Goal: Information Seeking & Learning: Learn about a topic

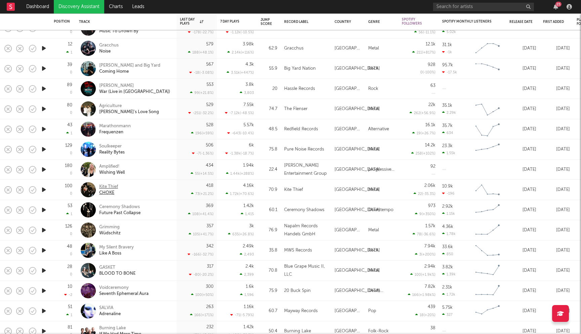
click at [107, 186] on div "Kite Thief" at bounding box center [108, 187] width 19 height 6
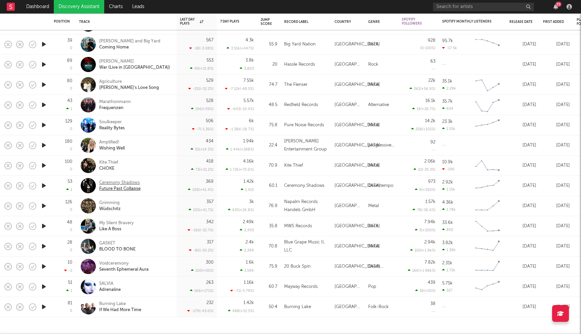
click at [122, 180] on div "Ceremony Shadows" at bounding box center [119, 183] width 41 height 6
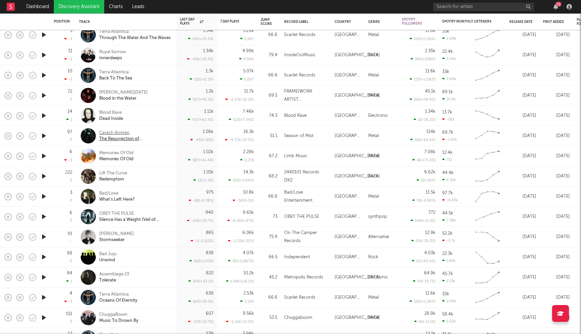
click at [110, 132] on div "Carach Angren" at bounding box center [135, 133] width 72 height 6
click at [117, 151] on div "Memories Of Old" at bounding box center [116, 153] width 34 height 6
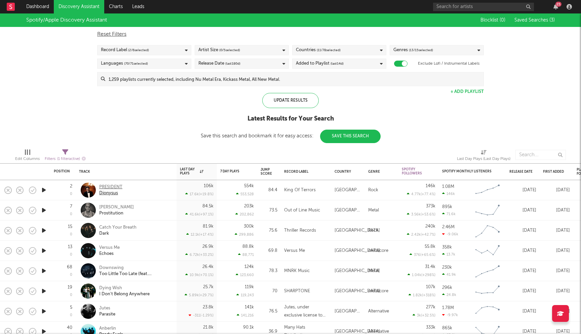
click at [117, 186] on div "PRESIDENT" at bounding box center [110, 187] width 23 height 6
click at [130, 228] on div "Catch Your Breath" at bounding box center [117, 227] width 37 height 6
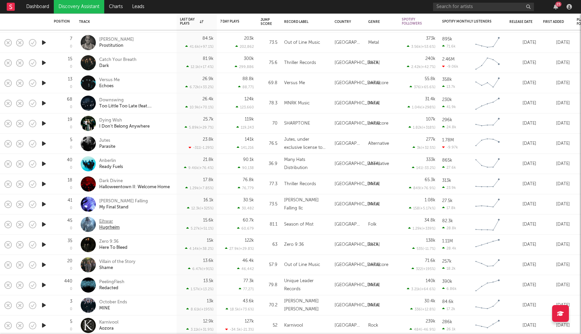
click at [107, 222] on div "Eihwar" at bounding box center [109, 221] width 21 height 6
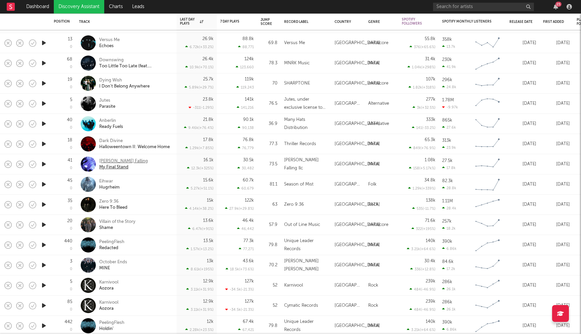
click at [116, 162] on div "Luna Falling" at bounding box center [123, 161] width 49 height 6
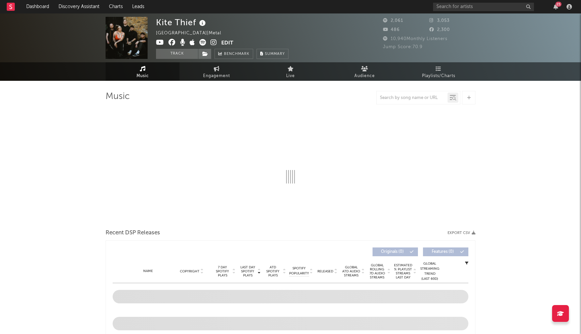
select select "1w"
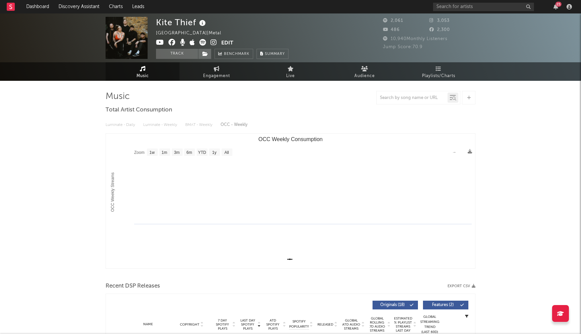
click at [172, 42] on icon at bounding box center [172, 42] width 7 height 7
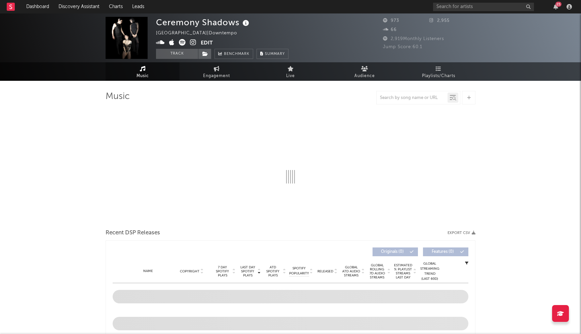
select select "1w"
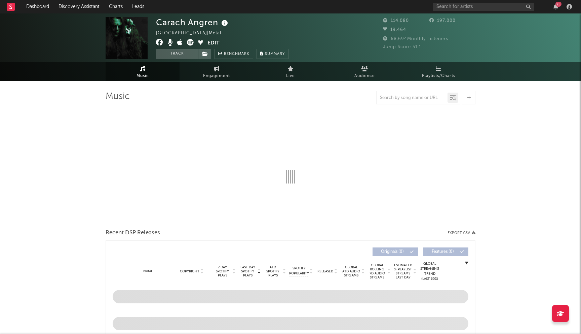
select select "6m"
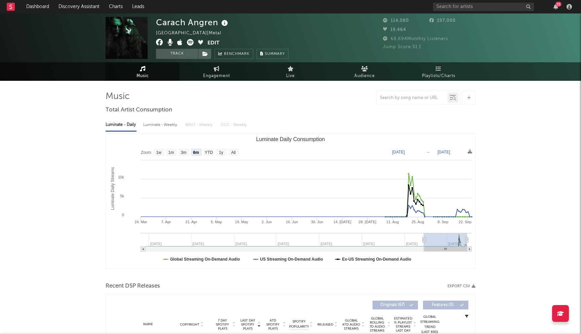
click at [158, 41] on icon at bounding box center [159, 42] width 7 height 7
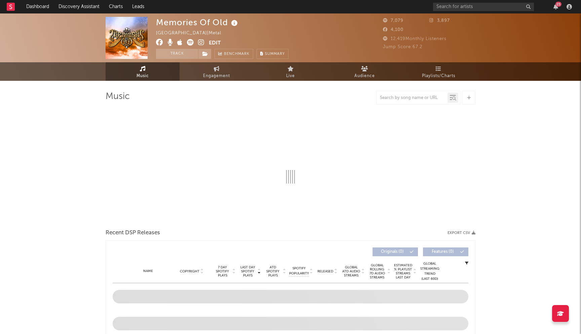
select select "1w"
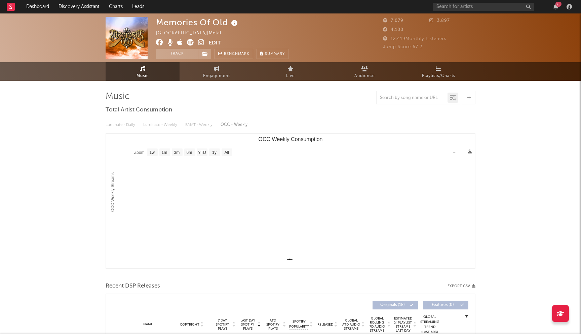
click at [159, 41] on icon at bounding box center [159, 42] width 7 height 7
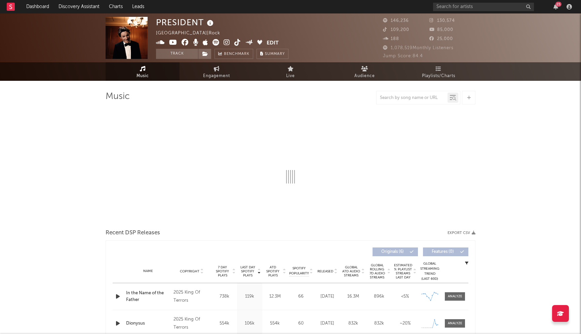
select select "1w"
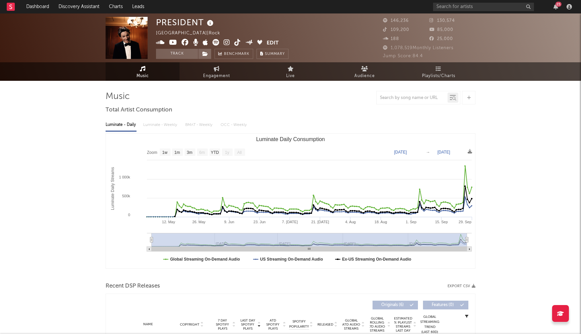
click at [186, 44] on icon at bounding box center [185, 42] width 7 height 7
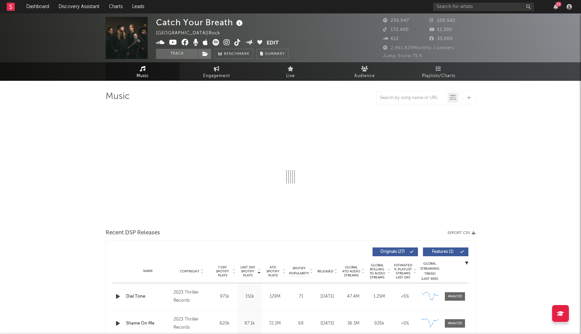
select select "6m"
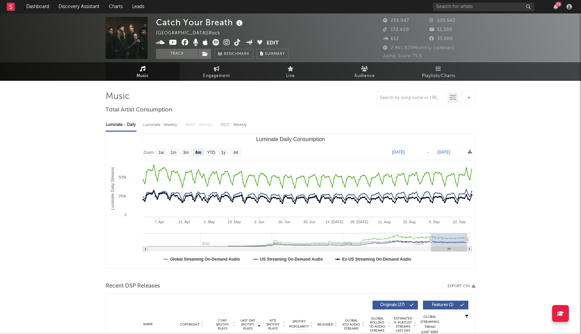
click at [185, 44] on icon at bounding box center [185, 42] width 7 height 7
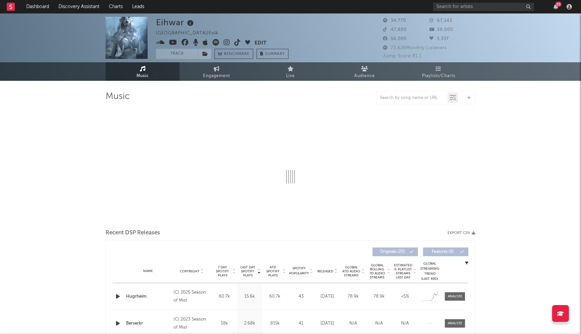
select select "6m"
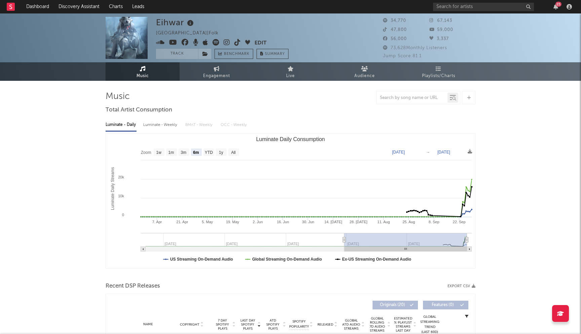
click at [187, 43] on icon at bounding box center [185, 42] width 7 height 7
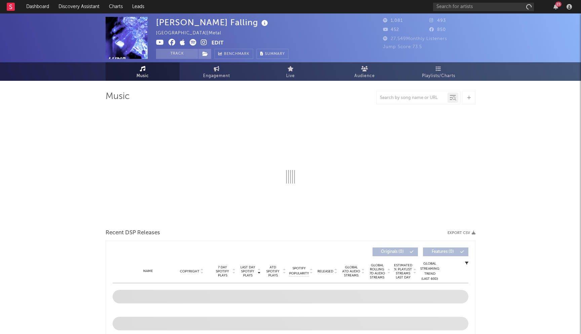
select select "1w"
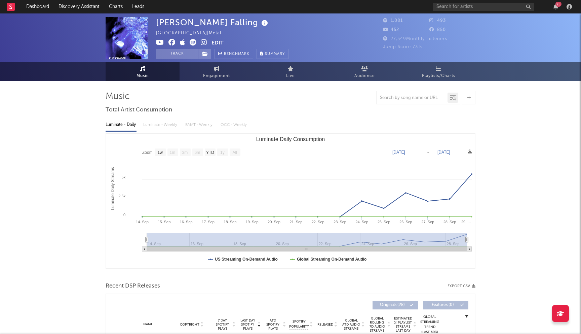
click at [172, 40] on icon at bounding box center [172, 42] width 7 height 7
click at [62, 6] on link "Discovery Assistant" at bounding box center [79, 6] width 50 height 13
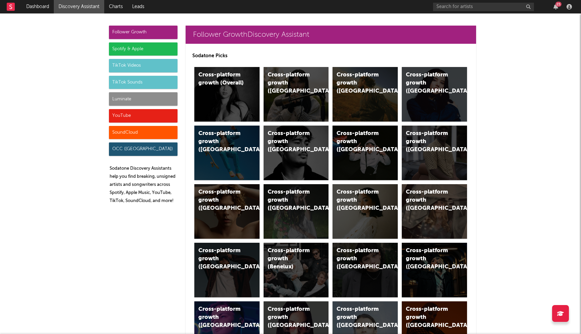
click at [127, 48] on div "Spotify & Apple" at bounding box center [143, 48] width 69 height 13
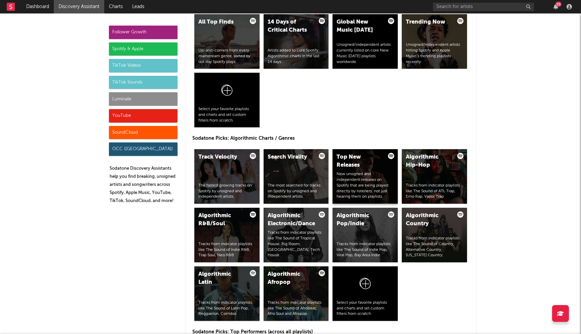
scroll to position [727, 0]
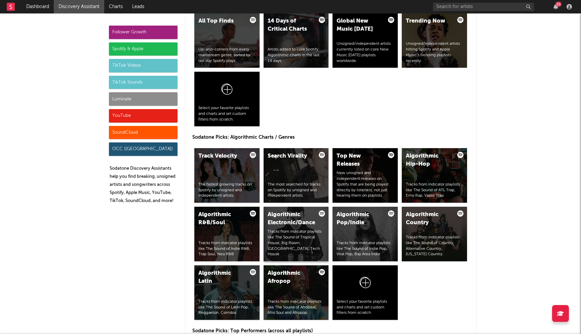
click at [277, 224] on div "Algorithmic Electronic/Dance" at bounding box center [291, 219] width 46 height 16
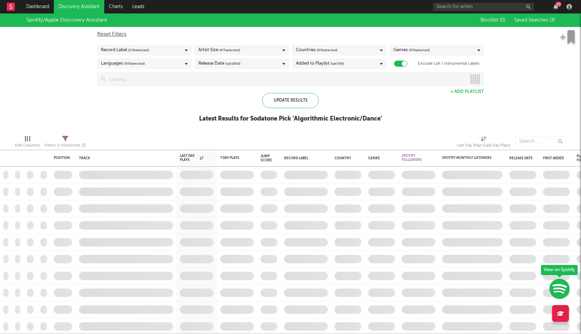
checkbox input "true"
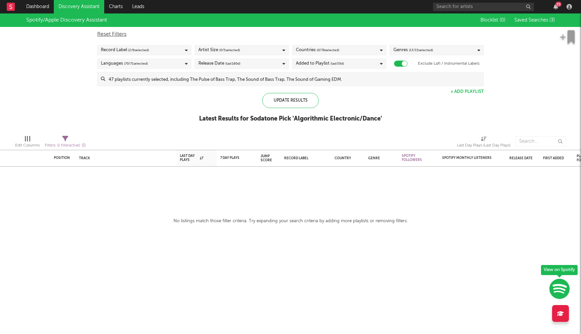
click at [223, 80] on input at bounding box center [294, 78] width 379 height 13
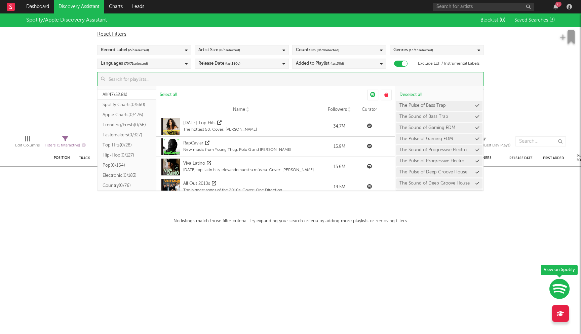
click at [128, 136] on button "Tastemakers ( 0/327 )" at bounding box center [127, 135] width 59 height 10
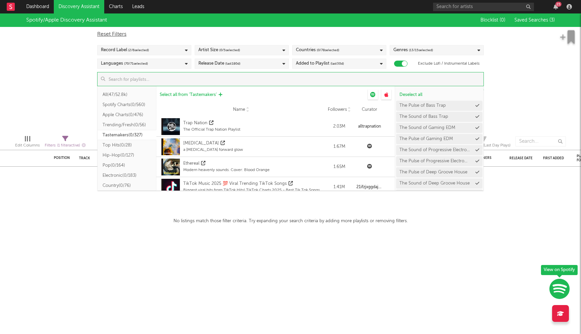
click at [188, 94] on span "Select all from ' Tastemakers '" at bounding box center [188, 95] width 57 height 4
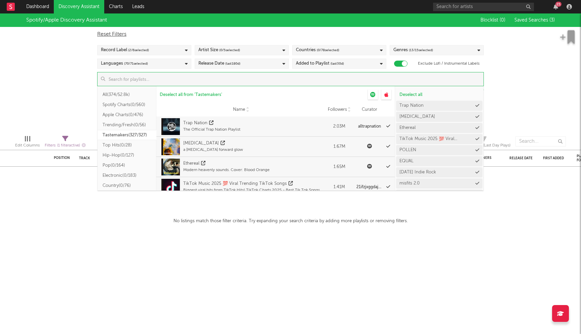
click at [56, 73] on div "Spotify/Apple Discovery Assistant Blocklist ( 0 ) Saved Searches ( 3 ) Reset Fi…" at bounding box center [290, 71] width 581 height 116
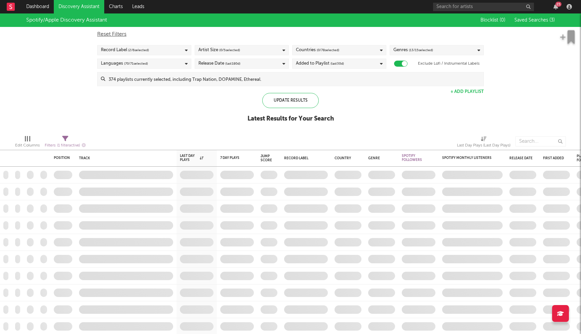
click at [367, 49] on div "Countries ( 0 / 78 selected)" at bounding box center [339, 50] width 94 height 10
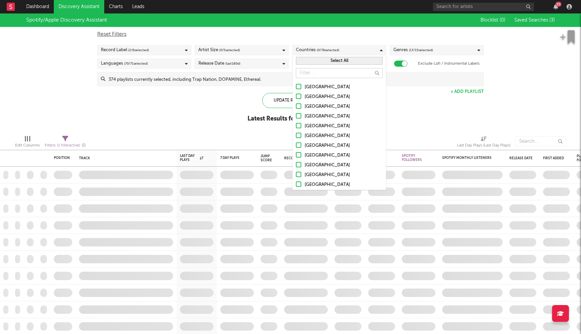
click at [307, 86] on div "United States" at bounding box center [344, 87] width 78 height 8
click at [296, 86] on input "United States" at bounding box center [296, 87] width 0 height 8
click at [304, 94] on label "Australia" at bounding box center [339, 97] width 87 height 8
click at [296, 94] on input "Australia" at bounding box center [296, 97] width 0 height 8
click at [301, 106] on div at bounding box center [298, 105] width 5 height 5
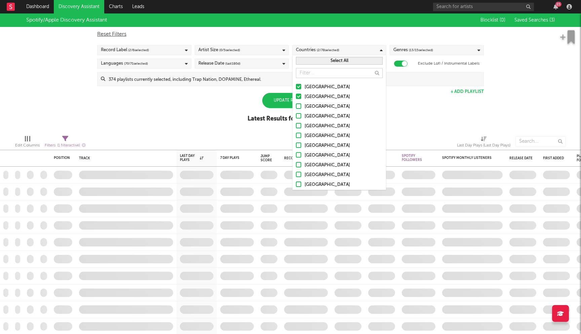
click at [296, 106] on input "[GEOGRAPHIC_DATA]" at bounding box center [296, 107] width 0 height 8
click at [299, 115] on div at bounding box center [298, 115] width 5 height 5
click at [296, 115] on input "United Kingdom" at bounding box center [296, 116] width 0 height 8
click at [299, 127] on div at bounding box center [298, 125] width 5 height 5
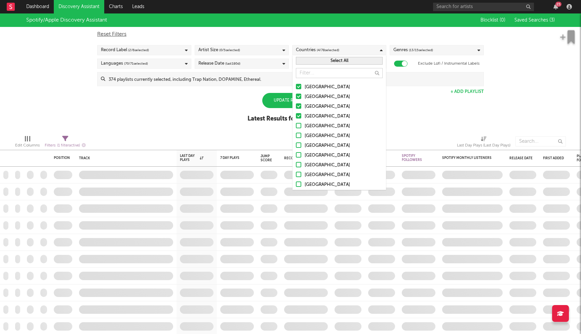
click at [296, 127] on input "Ireland" at bounding box center [296, 126] width 0 height 8
click at [298, 135] on div at bounding box center [298, 135] width 5 height 5
click at [296, 135] on input "Germany" at bounding box center [296, 136] width 0 height 8
click at [298, 144] on div at bounding box center [298, 144] width 5 height 5
click at [296, 144] on input "Belgium" at bounding box center [296, 146] width 0 height 8
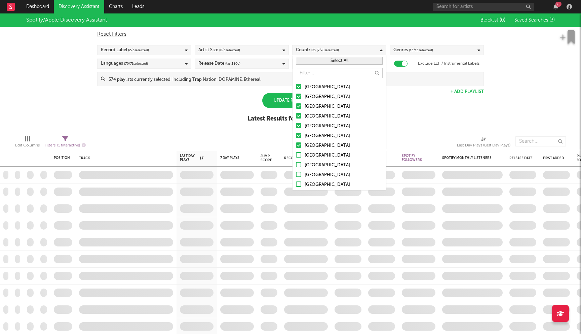
click at [298, 154] on div at bounding box center [298, 154] width 5 height 5
click at [296, 154] on input "[GEOGRAPHIC_DATA]" at bounding box center [296, 155] width 0 height 8
click at [298, 168] on label "Netherlands" at bounding box center [339, 165] width 87 height 8
click at [296, 168] on input "Netherlands" at bounding box center [296, 165] width 0 height 8
click at [298, 176] on div at bounding box center [298, 174] width 5 height 5
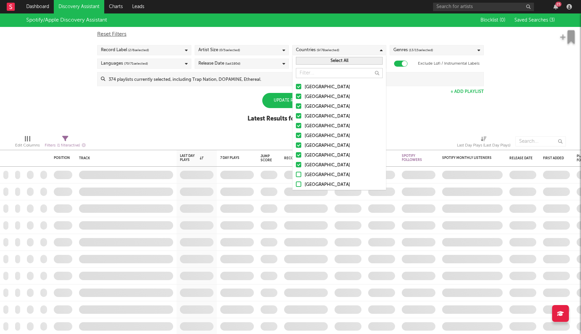
click at [296, 176] on input "Austria" at bounding box center [296, 175] width 0 height 8
click at [298, 185] on div at bounding box center [298, 183] width 5 height 5
click at [296, 185] on input "Switzerland" at bounding box center [296, 185] width 0 height 8
click at [232, 103] on div "Spotify/Apple Discovery Assistant Blocklist ( 0 ) Saved Searches ( 3 ) Reset Fi…" at bounding box center [290, 71] width 581 height 116
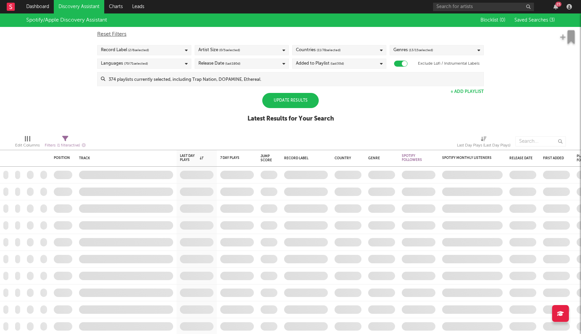
click at [298, 101] on div "Update Results" at bounding box center [290, 100] width 57 height 15
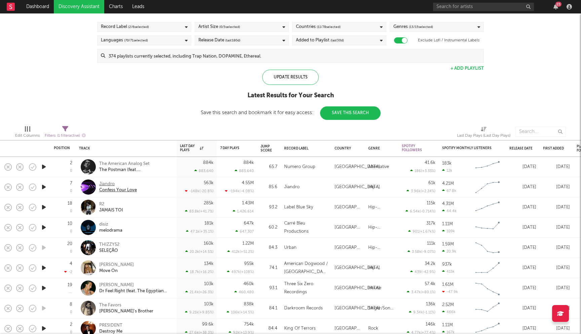
click at [106, 182] on div "Jiandro" at bounding box center [118, 184] width 38 height 6
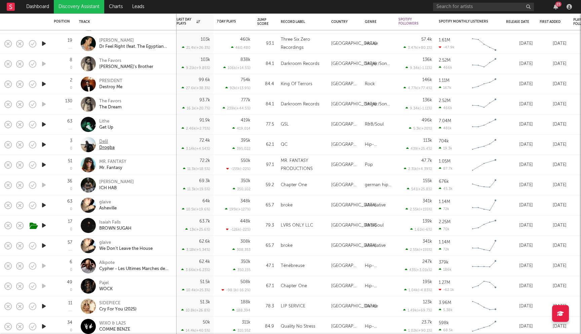
click at [107, 141] on div "Delil" at bounding box center [106, 142] width 15 height 6
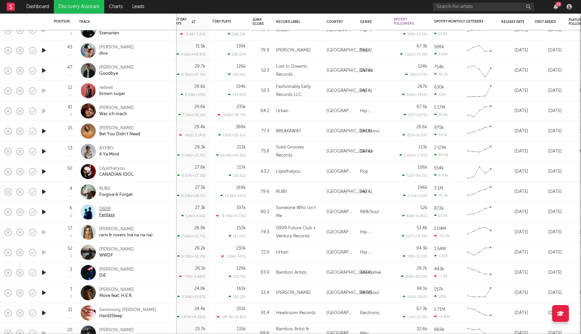
click at [106, 209] on div "SWIM" at bounding box center [107, 209] width 16 height 6
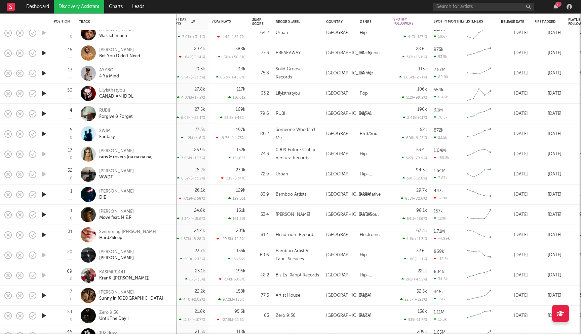
click at [119, 172] on div "[PERSON_NAME]" at bounding box center [116, 171] width 35 height 6
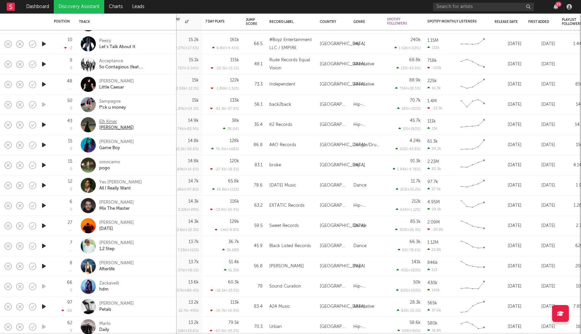
click at [115, 123] on div "Elh Kmer" at bounding box center [116, 122] width 35 height 6
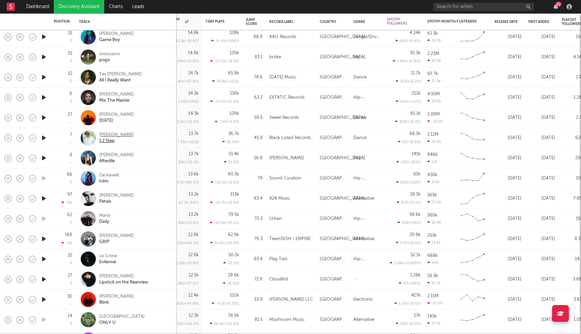
click at [121, 135] on div "Joel Fletcher" at bounding box center [116, 135] width 35 height 6
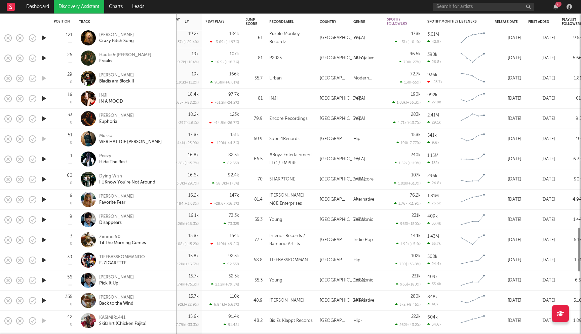
click at [71, 10] on link "Discovery Assistant" at bounding box center [79, 6] width 50 height 13
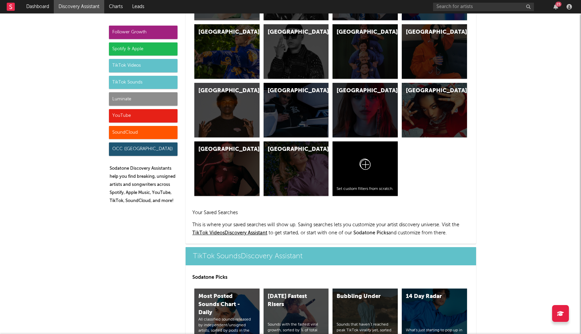
scroll to position [2161, 0]
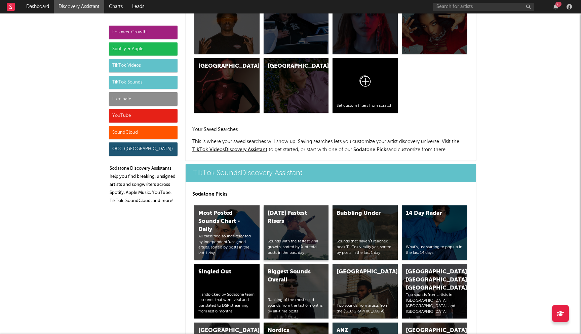
click at [278, 205] on div "Today's Fastest Risers Sounds with the fastest viral growth, sorted by % of tot…" at bounding box center [296, 232] width 65 height 55
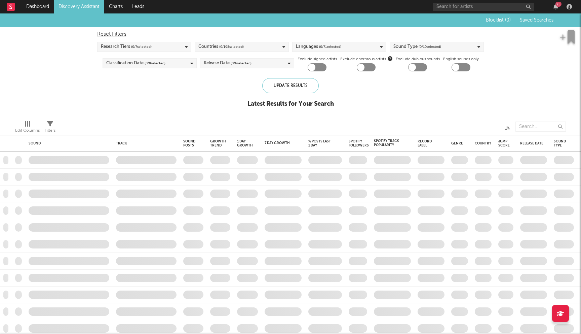
checkbox input "true"
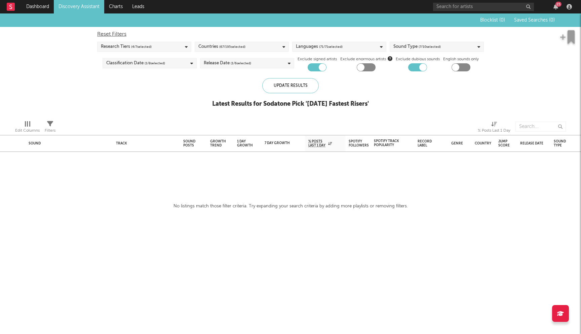
click at [282, 62] on div "Release Date ( 1 / 6 selected)" at bounding box center [247, 63] width 94 height 10
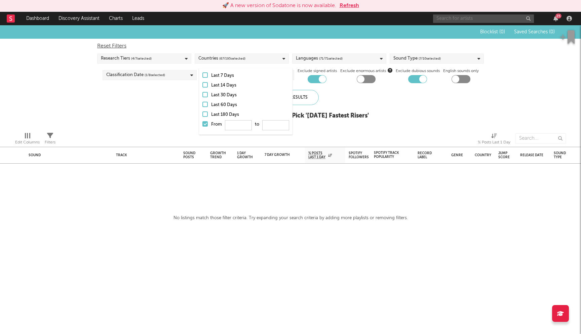
click at [456, 18] on input "text" at bounding box center [483, 18] width 101 height 8
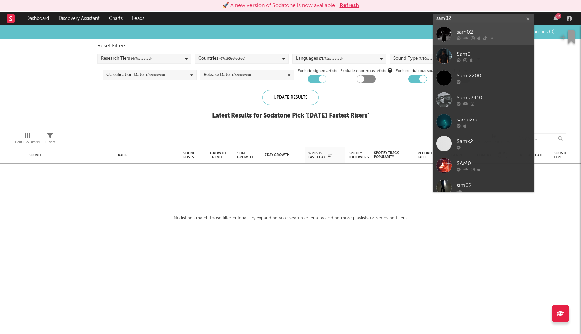
type input "sam02"
click at [470, 32] on div "sam02" at bounding box center [494, 32] width 74 height 8
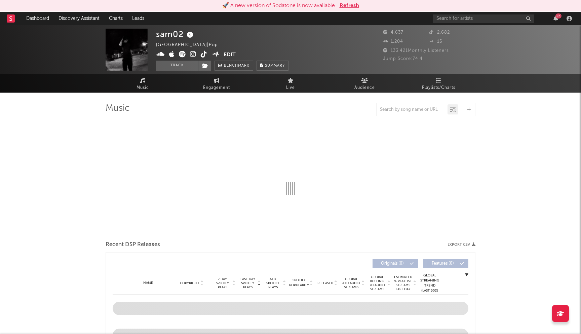
select select "6m"
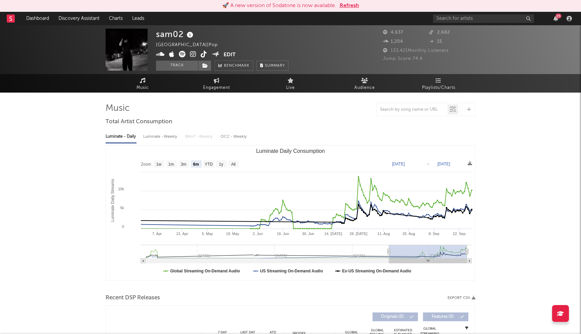
click at [352, 7] on button "Refresh" at bounding box center [350, 6] width 20 height 8
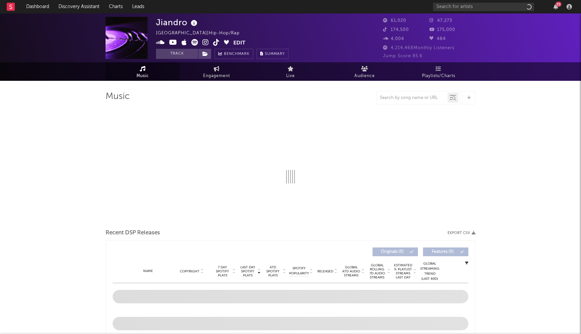
select select "1w"
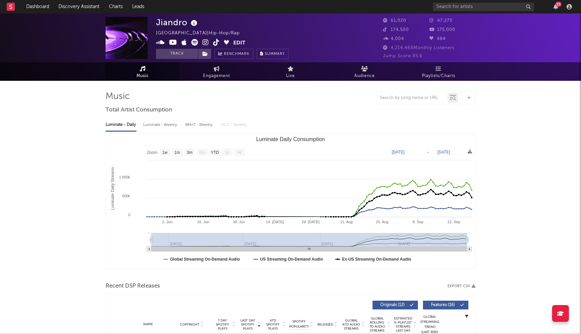
click at [205, 40] on icon at bounding box center [206, 42] width 6 height 7
click at [172, 42] on icon at bounding box center [173, 42] width 8 height 7
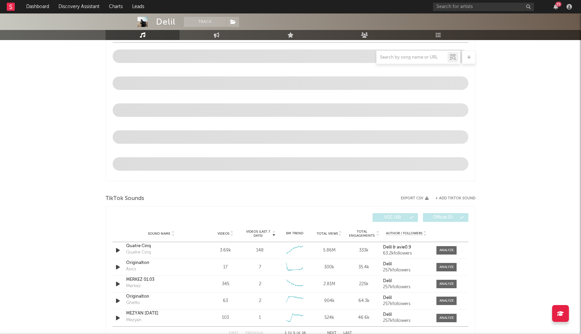
select select "6m"
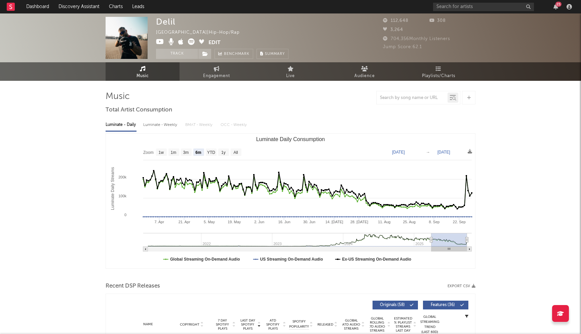
click at [158, 41] on icon at bounding box center [160, 41] width 8 height 7
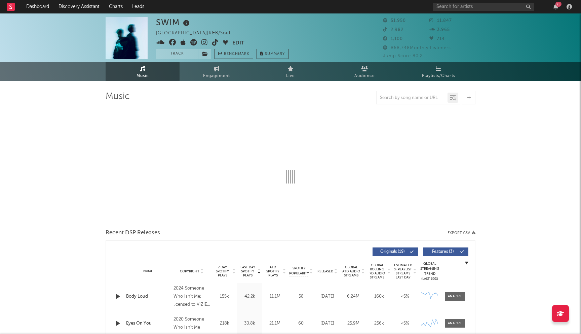
select select "6m"
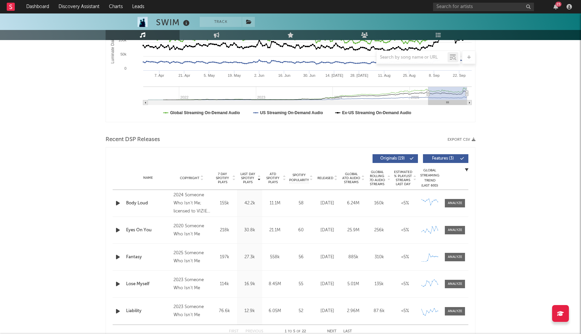
scroll to position [168, 0]
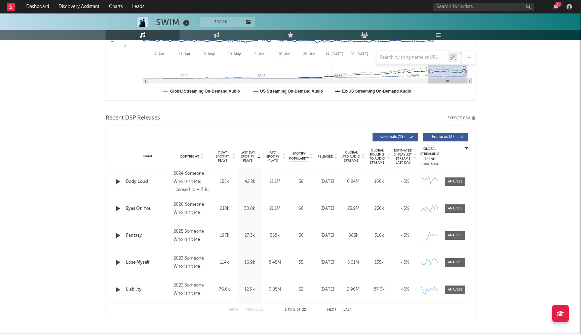
click at [330, 158] on span "Released" at bounding box center [326, 156] width 16 height 4
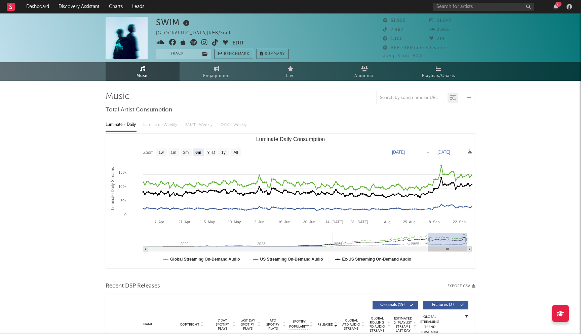
click at [172, 42] on icon at bounding box center [172, 42] width 7 height 7
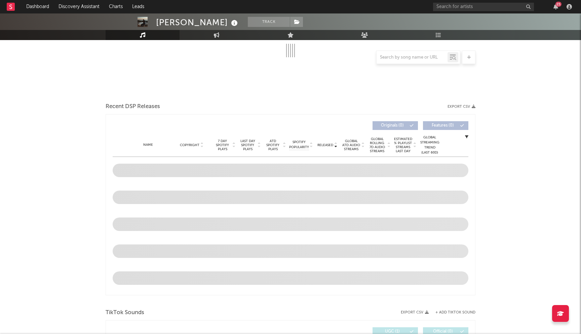
select select "6m"
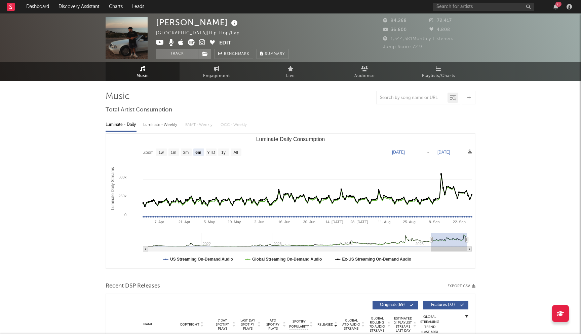
click at [157, 44] on icon at bounding box center [160, 42] width 8 height 7
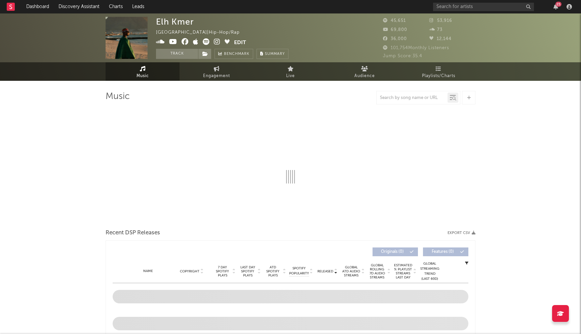
select select "6m"
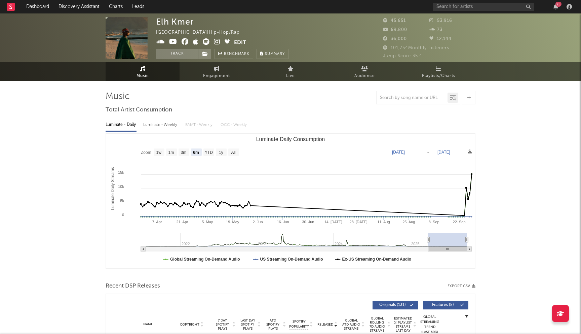
click at [185, 43] on icon at bounding box center [185, 41] width 7 height 7
click at [216, 44] on icon at bounding box center [217, 41] width 6 height 7
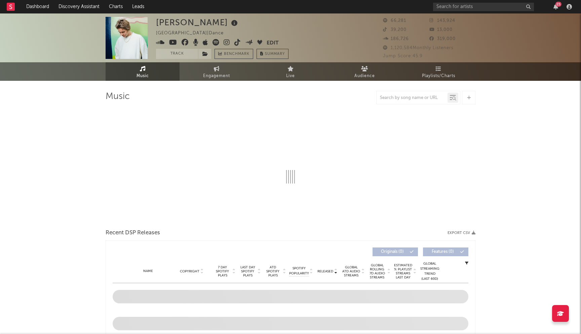
select select "6m"
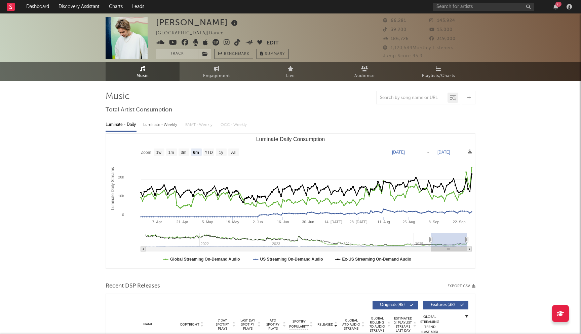
click at [184, 42] on icon at bounding box center [185, 42] width 7 height 7
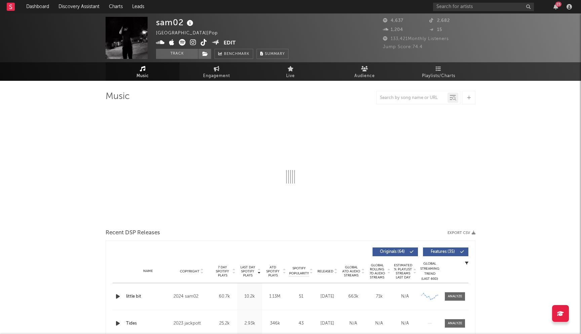
click at [195, 42] on icon at bounding box center [193, 42] width 6 height 7
click at [80, 7] on link "Discovery Assistant" at bounding box center [79, 6] width 50 height 13
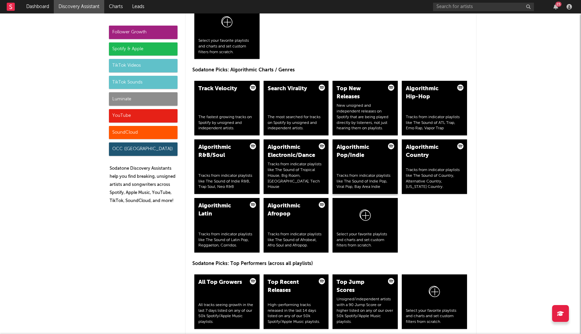
scroll to position [788, 0]
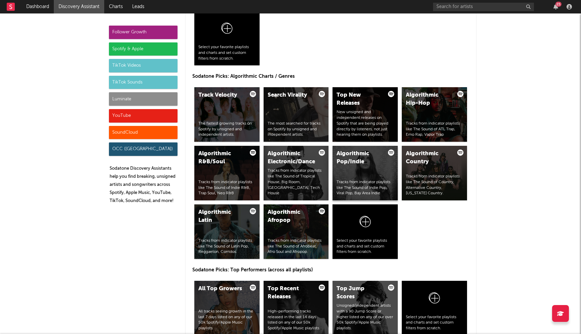
click at [356, 188] on div "Tracks from indicator playlists like The Sound of Indie Pop, Viral Pop, Bay Are…" at bounding box center [365, 187] width 57 height 17
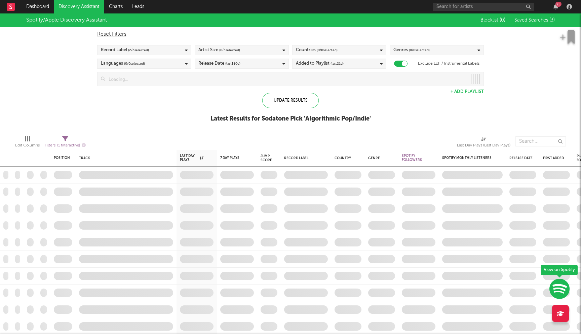
checkbox input "true"
click at [355, 65] on div "Added to Playlist (last 21 d)" at bounding box center [339, 64] width 94 height 10
click at [325, 76] on div "Last 14 Days" at bounding box center [344, 76] width 78 height 8
click at [296, 76] on input "Last 14 Days" at bounding box center [296, 76] width 0 height 8
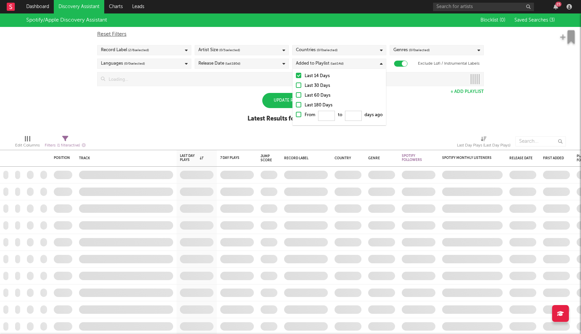
click at [212, 104] on div "Spotify/Apple Discovery Assistant Blocklist ( 0 ) Saved Searches ( 3 ) Reset Fi…" at bounding box center [290, 71] width 581 height 116
click at [250, 47] on div "Artist Size ( 0 / 5 selected)" at bounding box center [242, 50] width 94 height 10
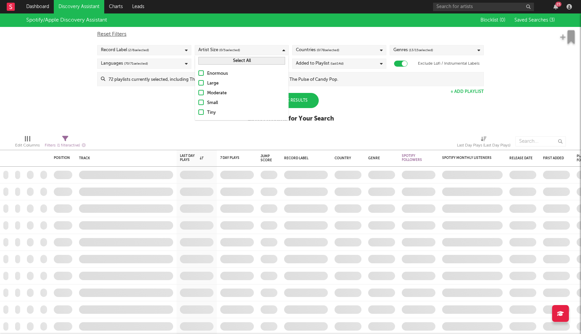
click at [214, 92] on div "Moderate" at bounding box center [246, 93] width 78 height 8
click at [199, 92] on input "Moderate" at bounding box center [199, 93] width 0 height 8
click at [206, 106] on label "Small" at bounding box center [242, 103] width 87 height 8
click at [199, 106] on input "Small" at bounding box center [199, 103] width 0 height 8
click at [199, 114] on div at bounding box center [201, 111] width 5 height 5
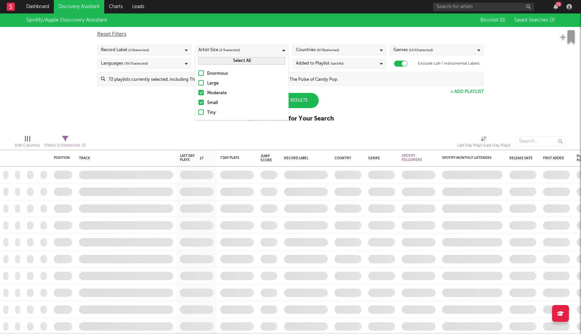
click at [199, 114] on input "Tiny" at bounding box center [199, 113] width 0 height 8
click at [169, 114] on div "Spotify/Apple Discovery Assistant Blocklist ( 0 ) Saved Searches ( 3 ) Reset Fi…" at bounding box center [290, 71] width 581 height 116
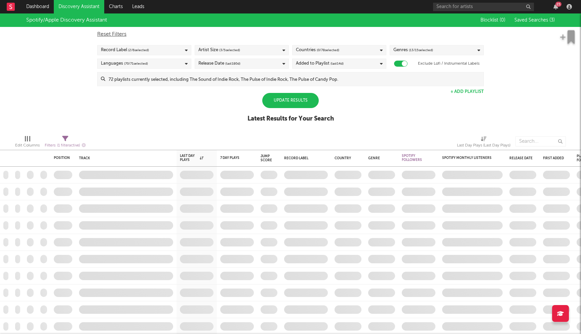
click at [292, 84] on input at bounding box center [294, 78] width 379 height 13
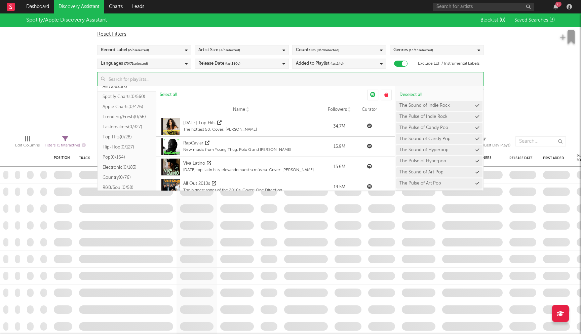
scroll to position [10, 0]
click at [124, 153] on button "Pop ( 0/164 )" at bounding box center [127, 155] width 59 height 10
click at [194, 93] on span "Select all from ' Pop '" at bounding box center [179, 95] width 39 height 4
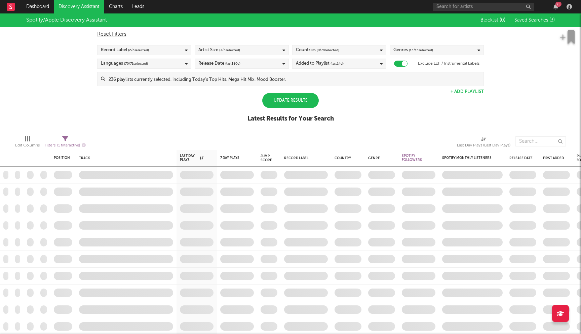
click at [64, 74] on div "Spotify/Apple Discovery Assistant Blocklist ( 0 ) Saved Searches ( 3 ) Reset Fi…" at bounding box center [290, 71] width 581 height 116
click at [295, 100] on div "Update Results" at bounding box center [290, 100] width 57 height 15
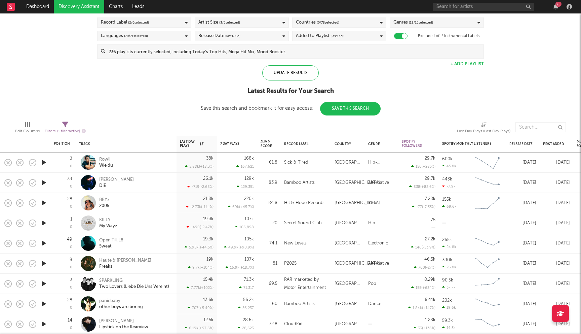
click at [221, 51] on input at bounding box center [294, 51] width 379 height 13
click at [44, 77] on div "Spotify/Apple Discovery Assistant Blocklist ( 0 ) Saved Searches ( 3 ) Reset Fi…" at bounding box center [290, 51] width 581 height 130
click at [368, 25] on div "Countries ( 0 / 78 selected)" at bounding box center [339, 22] width 94 height 10
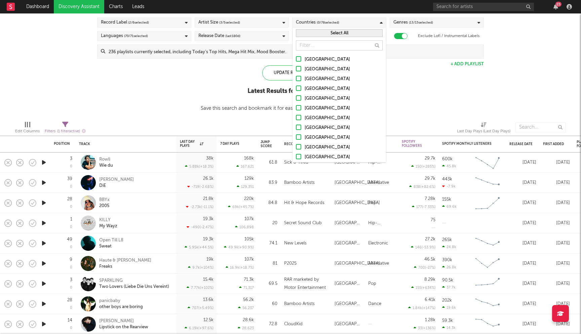
click at [298, 58] on div at bounding box center [298, 58] width 5 height 5
click at [296, 58] on input "United States" at bounding box center [296, 60] width 0 height 8
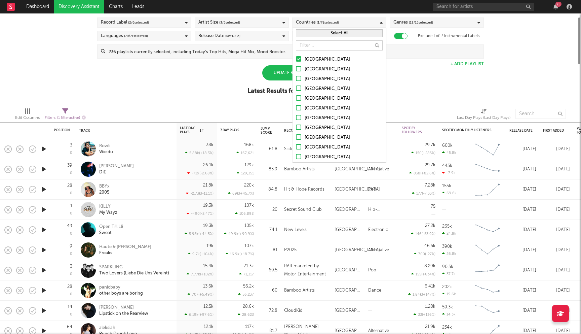
click at [297, 71] on div at bounding box center [298, 68] width 5 height 5
click at [296, 71] on input "Australia" at bounding box center [296, 69] width 0 height 8
click at [297, 80] on div at bounding box center [298, 78] width 5 height 5
click at [296, 80] on input "[GEOGRAPHIC_DATA]" at bounding box center [296, 79] width 0 height 8
click at [298, 86] on div at bounding box center [298, 87] width 5 height 5
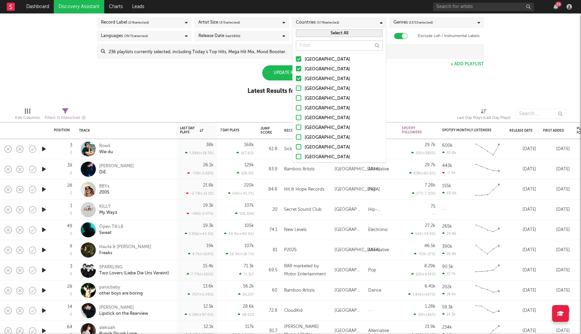
click at [296, 86] on input "United Kingdom" at bounding box center [296, 89] width 0 height 8
click at [298, 96] on div at bounding box center [298, 97] width 5 height 5
click at [296, 96] on input "Ireland" at bounding box center [296, 99] width 0 height 8
click at [300, 107] on div at bounding box center [298, 107] width 5 height 5
click at [296, 107] on input "Germany" at bounding box center [296, 108] width 0 height 8
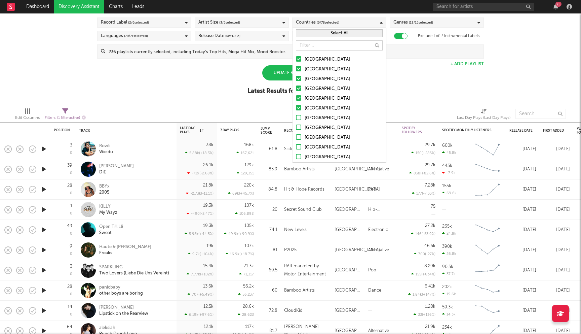
click at [299, 117] on div at bounding box center [298, 117] width 5 height 5
click at [296, 117] on input "Belgium" at bounding box center [296, 118] width 0 height 8
click at [299, 128] on div at bounding box center [298, 126] width 5 height 5
click at [296, 128] on input "France" at bounding box center [296, 128] width 0 height 8
click at [298, 136] on div at bounding box center [298, 136] width 5 height 5
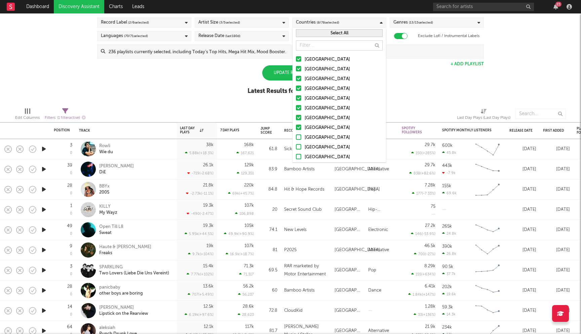
click at [296, 136] on input "Netherlands" at bounding box center [296, 138] width 0 height 8
click at [299, 146] on div at bounding box center [298, 146] width 5 height 5
click at [296, 146] on input "Austria" at bounding box center [296, 147] width 0 height 8
click at [297, 156] on div at bounding box center [298, 156] width 5 height 5
click at [296, 156] on input "Switzerland" at bounding box center [296, 157] width 0 height 8
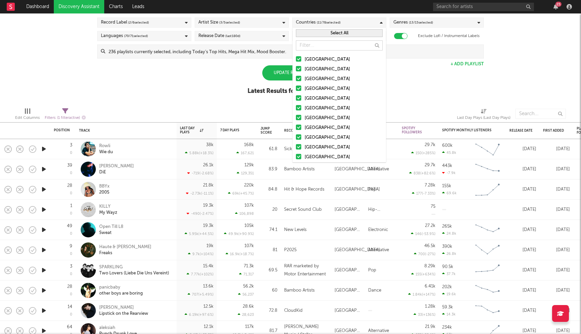
click at [207, 95] on div "Spotify/Apple Discovery Assistant Blocklist ( 0 ) Saved Searches ( 3 ) Reset Fi…" at bounding box center [290, 44] width 581 height 116
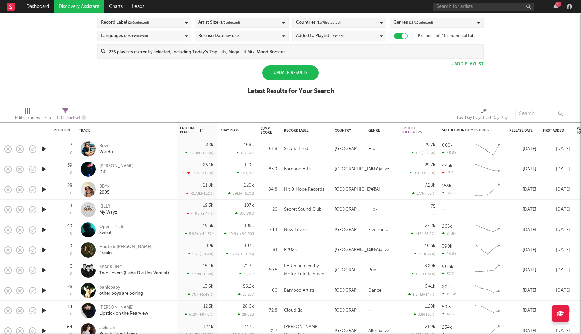
click at [293, 73] on div "Update Results" at bounding box center [290, 72] width 57 height 15
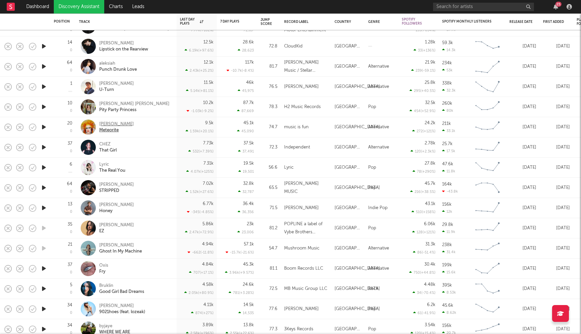
click at [124, 123] on div "Caroline Kingsbury" at bounding box center [116, 124] width 35 height 6
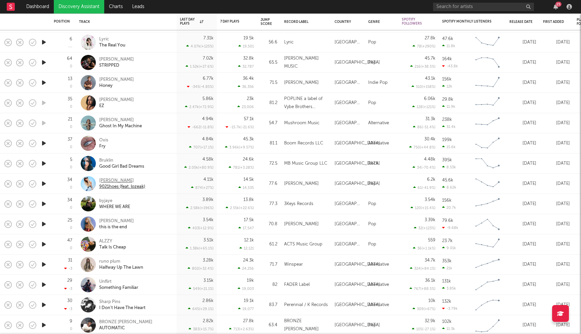
click at [102, 181] on div "Malibu Babie" at bounding box center [122, 181] width 46 height 6
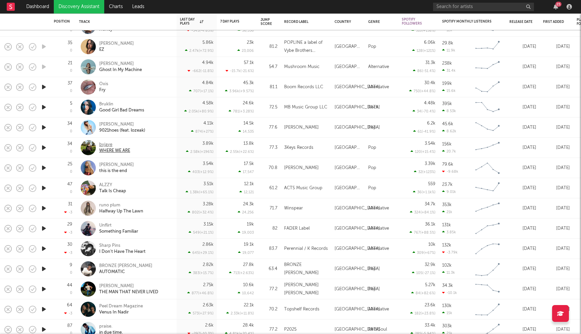
click at [105, 145] on div "byjaye" at bounding box center [114, 145] width 31 height 6
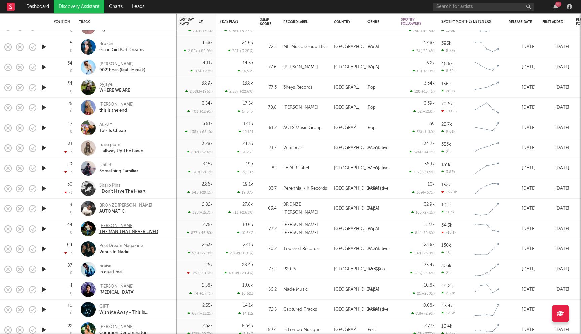
click at [117, 224] on div "Maxwell Luke" at bounding box center [128, 226] width 59 height 6
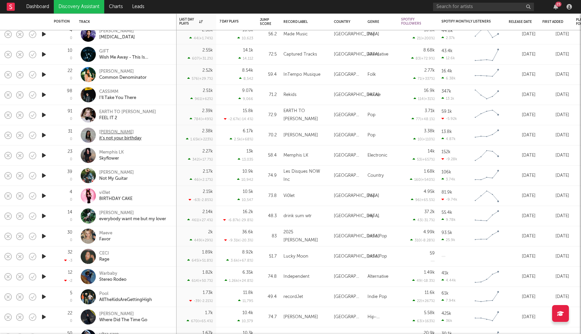
click at [119, 133] on div "Jess Humphries" at bounding box center [120, 132] width 42 height 6
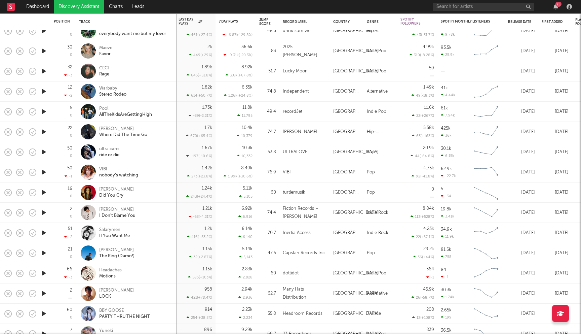
click at [104, 68] on div "CECI" at bounding box center [104, 68] width 10 height 6
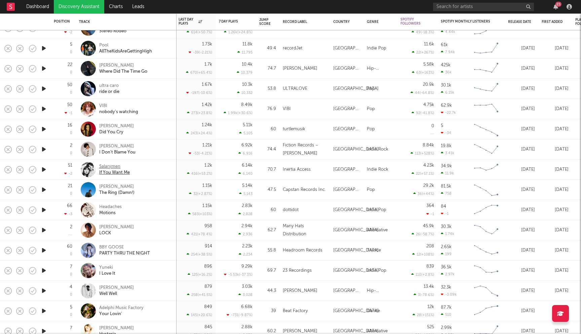
click at [119, 168] on div "Salarymen" at bounding box center [114, 167] width 31 height 6
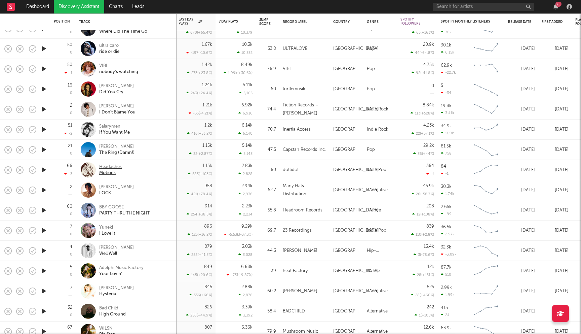
click at [107, 165] on div "Headaches" at bounding box center [110, 167] width 23 height 6
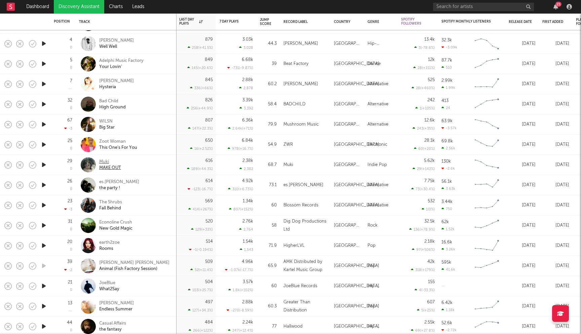
click at [103, 160] on div "Muki" at bounding box center [110, 162] width 22 height 6
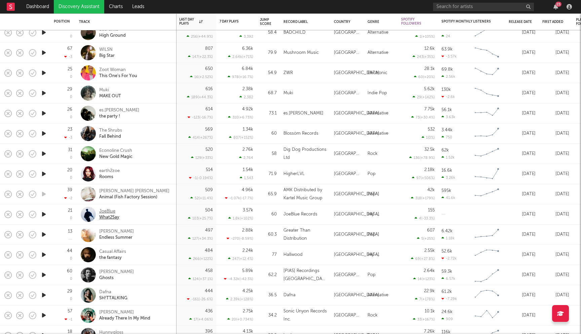
click at [103, 213] on div "JoeBlue" at bounding box center [109, 211] width 20 height 6
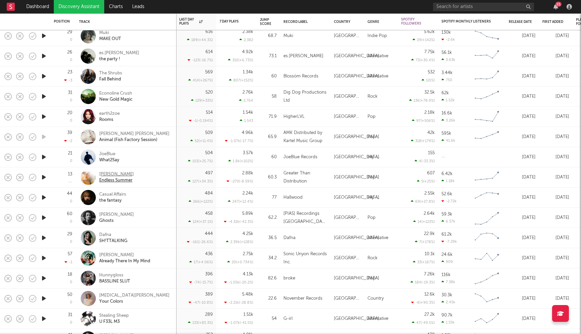
click at [121, 172] on div "Lilly Bedard" at bounding box center [116, 174] width 35 height 6
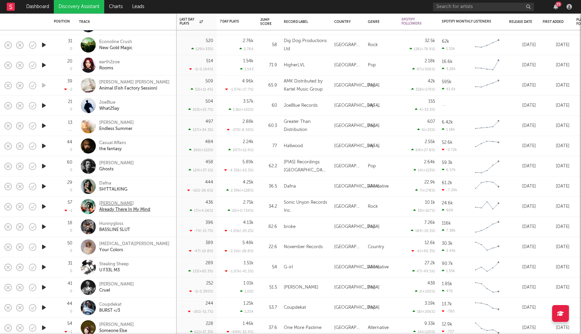
click at [120, 203] on div "Terra Lightfoot" at bounding box center [124, 204] width 51 height 6
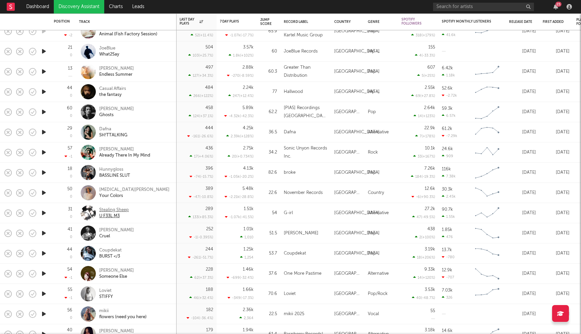
click at [122, 210] on div "Stealing Sheep" at bounding box center [114, 210] width 30 height 6
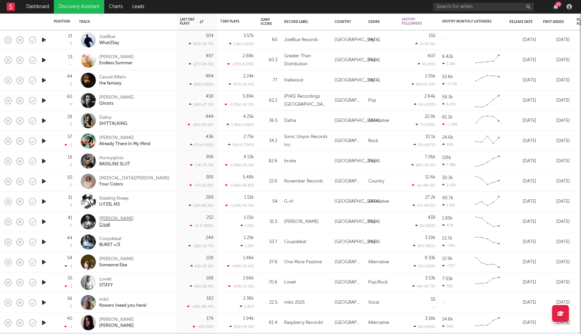
click at [117, 217] on div "Jack Critchlow" at bounding box center [116, 219] width 35 height 6
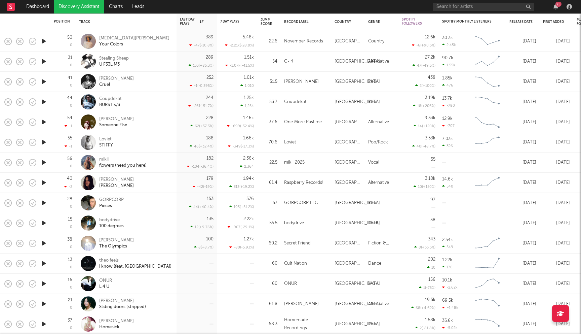
click at [106, 158] on div "mikii" at bounding box center [122, 159] width 47 height 6
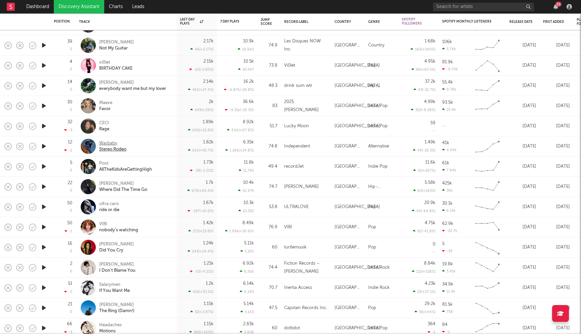
click at [109, 144] on div "Warbaby" at bounding box center [112, 143] width 27 height 6
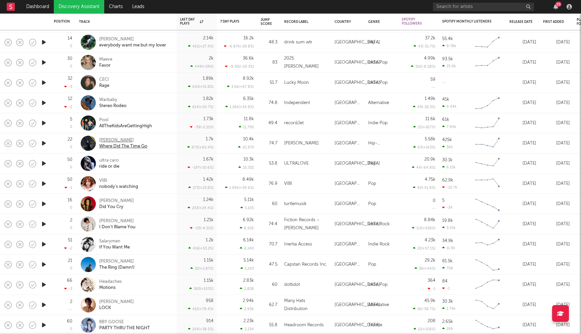
click at [111, 140] on div "Benny Morrell" at bounding box center [123, 140] width 48 height 6
click at [110, 162] on div "ultra caro" at bounding box center [109, 160] width 20 height 6
click at [104, 180] on div "VIBI" at bounding box center [118, 181] width 39 height 6
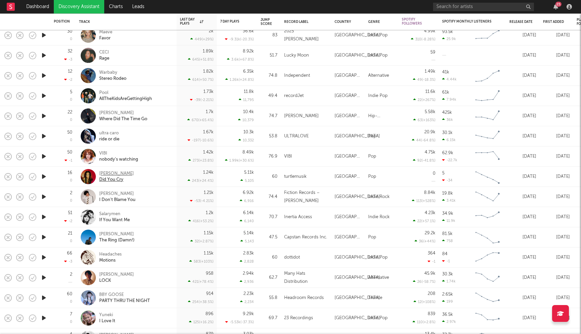
click at [103, 174] on div "JORIE" at bounding box center [116, 174] width 35 height 6
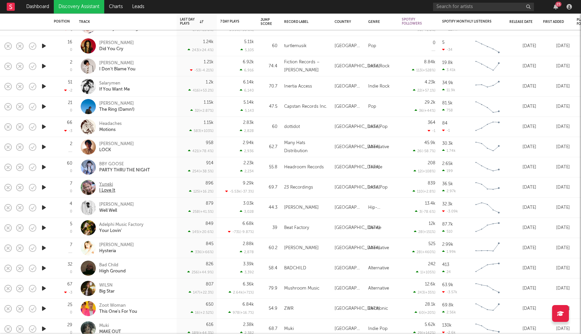
click at [108, 185] on div "Yuneki" at bounding box center [107, 184] width 16 height 6
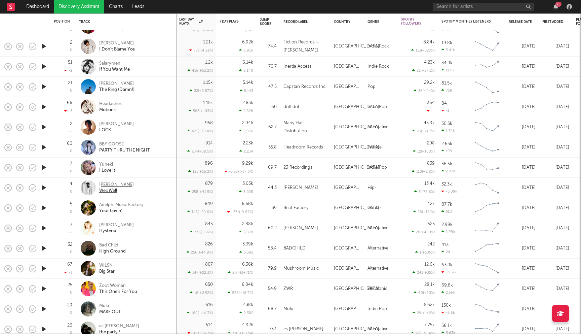
click at [121, 186] on div "[PERSON_NAME]" at bounding box center [116, 185] width 35 height 6
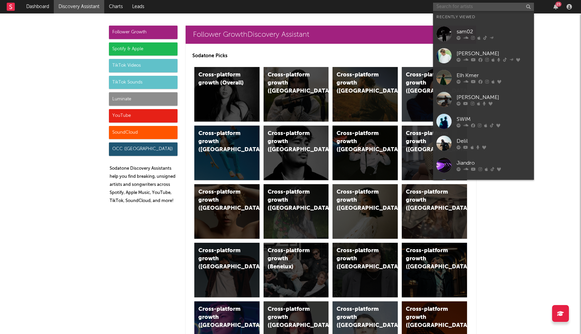
click at [454, 11] on input "text" at bounding box center [483, 7] width 101 height 8
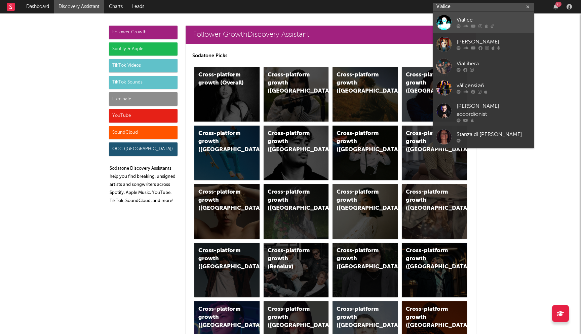
type input "Vialice"
click at [474, 19] on div "Vialice" at bounding box center [494, 20] width 74 height 8
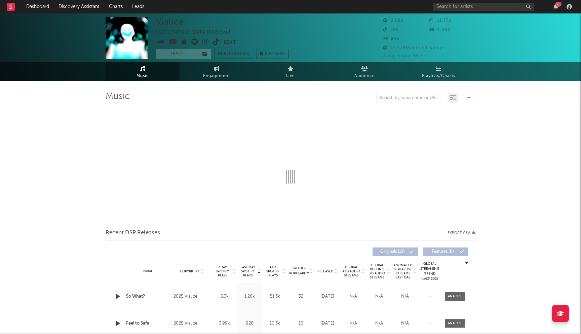
select select "1w"
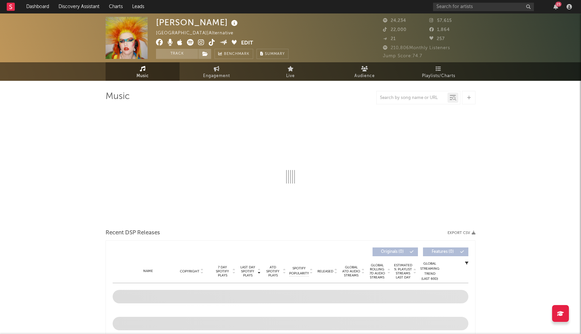
select select "6m"
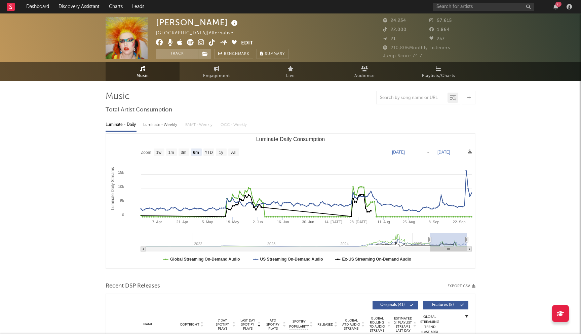
click at [229, 21] on div "[PERSON_NAME]" at bounding box center [197, 22] width 83 height 11
click at [229, 21] on div "Caroline Kingsbury" at bounding box center [197, 22] width 83 height 11
click at [229, 22] on div "Caroline Kingsbury" at bounding box center [197, 22] width 83 height 11
drag, startPoint x: 236, startPoint y: 23, endPoint x: 157, endPoint y: 21, distance: 78.4
click at [157, 21] on div "Caroline Kingsbury" at bounding box center [197, 22] width 83 height 11
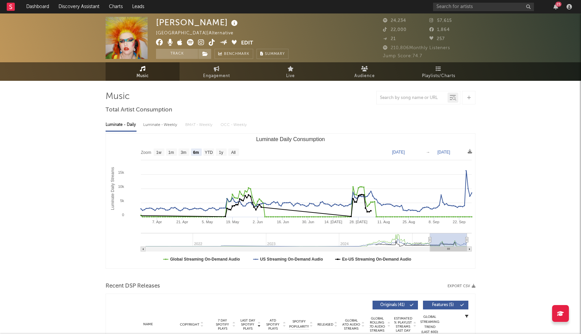
copy div "Caroline Kingsbury"
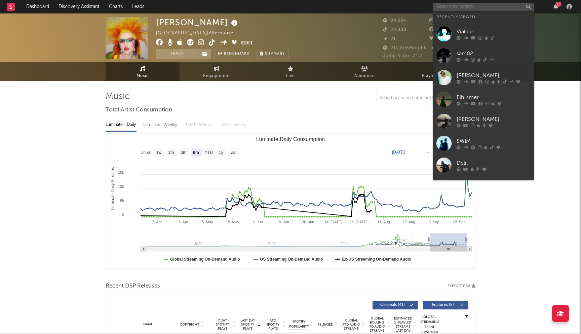
click at [447, 8] on input "text" at bounding box center [483, 7] width 101 height 8
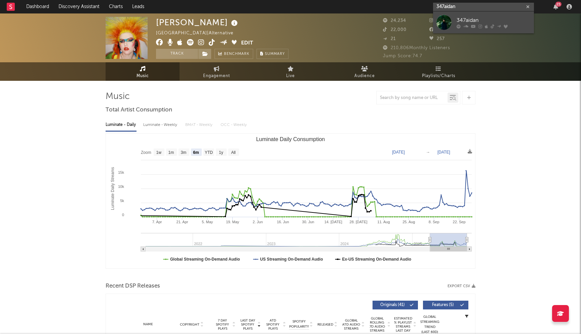
type input "347aidan"
click at [476, 19] on div "347aidan" at bounding box center [494, 20] width 74 height 8
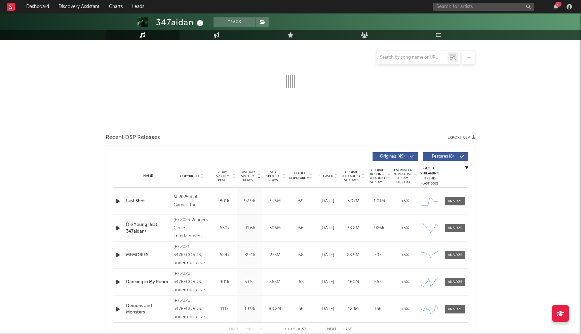
scroll to position [129, 0]
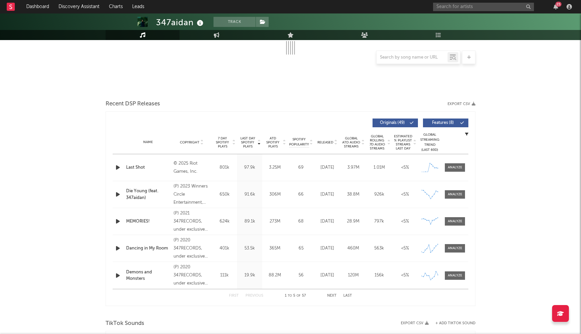
select select "6m"
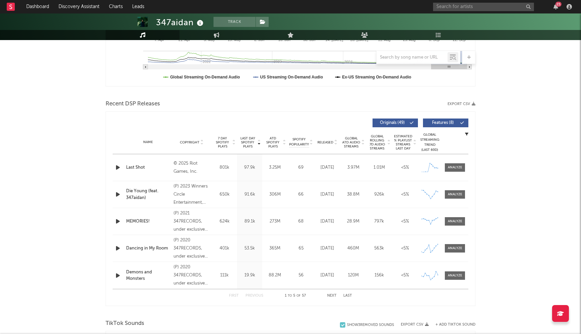
scroll to position [0, 0]
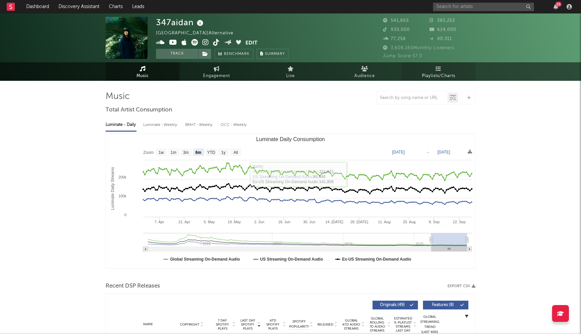
click at [439, 66] on icon at bounding box center [439, 68] width 6 height 5
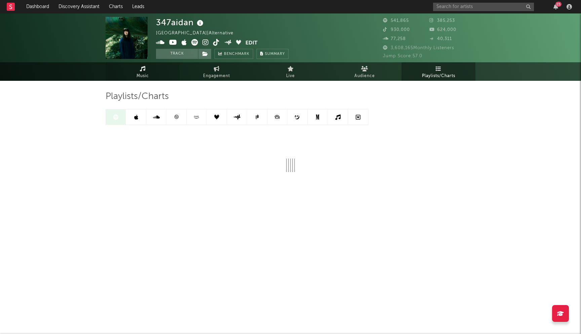
click at [143, 69] on icon at bounding box center [143, 68] width 6 height 5
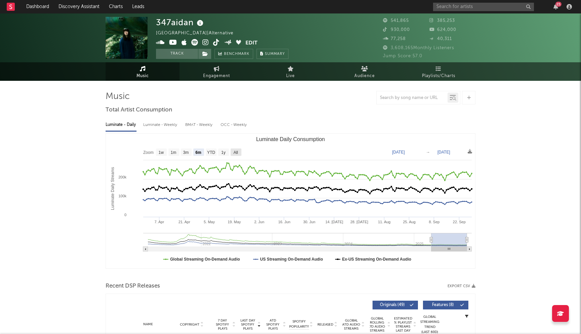
click at [236, 151] on text "All" at bounding box center [236, 152] width 4 height 5
select select "All"
type input "2021-03-31"
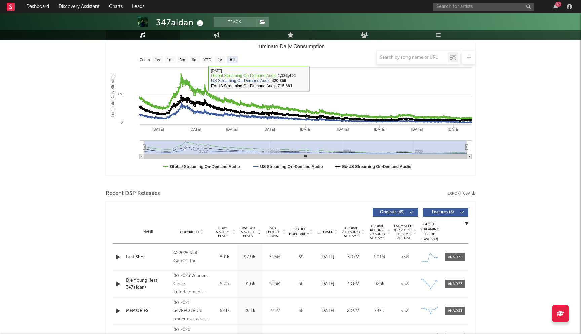
scroll to position [191, 0]
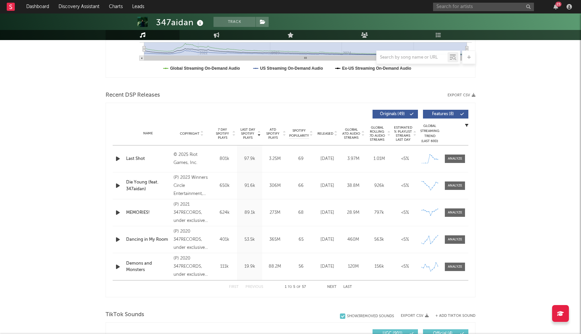
click at [328, 132] on span "Released" at bounding box center [326, 134] width 16 height 4
click at [335, 287] on button "Next" at bounding box center [331, 287] width 9 height 4
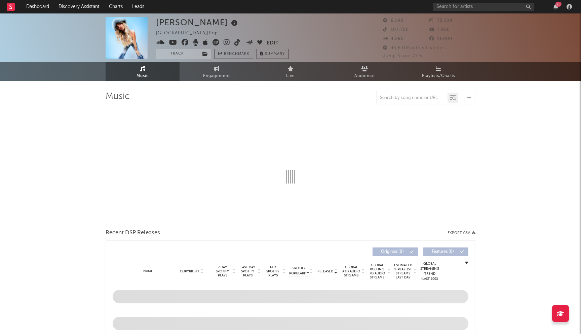
select select "6m"
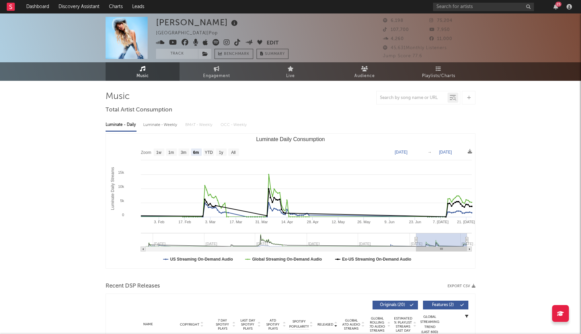
click at [187, 43] on icon at bounding box center [185, 42] width 7 height 7
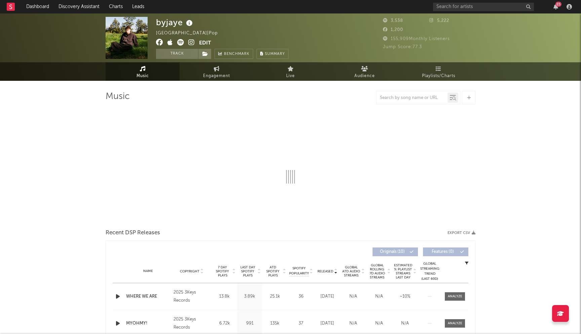
select select "6m"
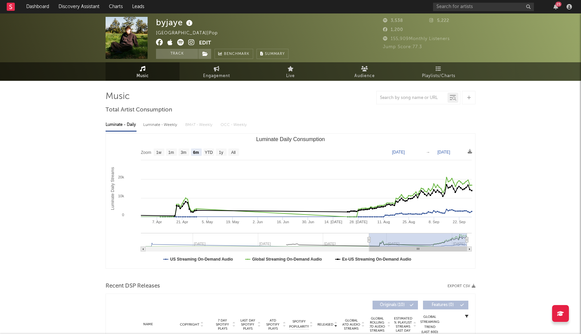
click at [158, 42] on icon at bounding box center [159, 42] width 7 height 7
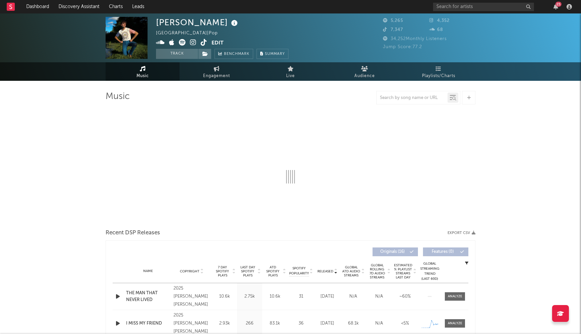
select select "6m"
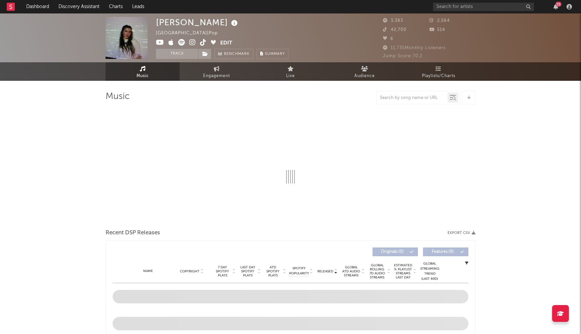
select select "6m"
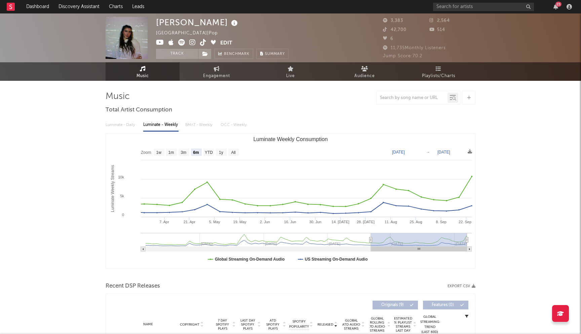
click at [160, 41] on icon at bounding box center [160, 42] width 8 height 7
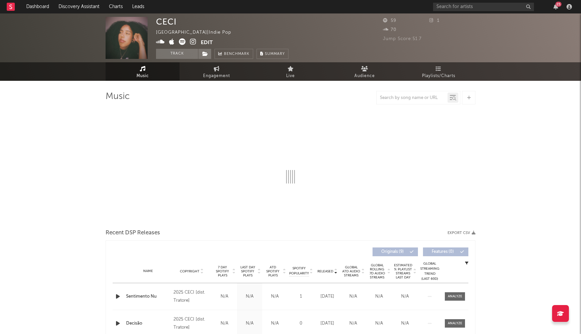
select select "1w"
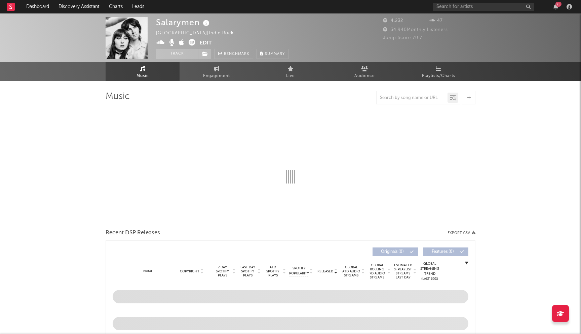
select select "1w"
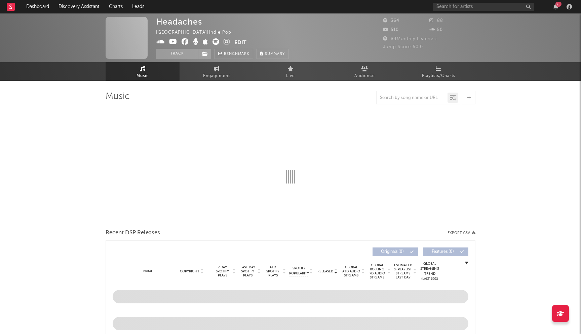
select select "1w"
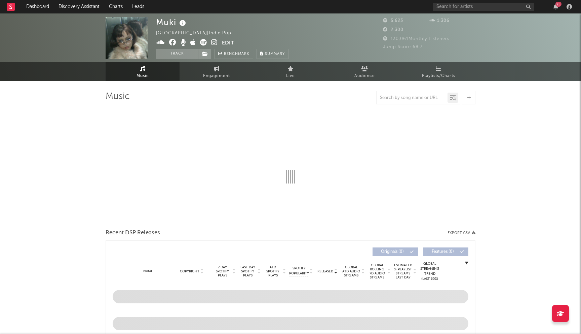
select select "6m"
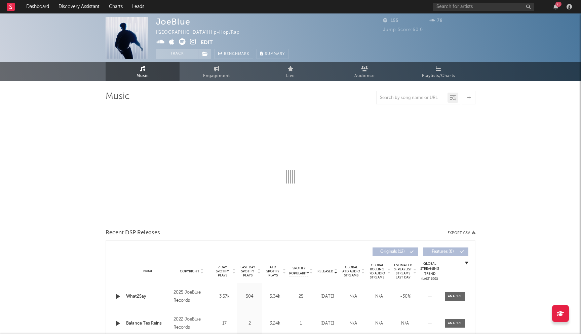
select select "1w"
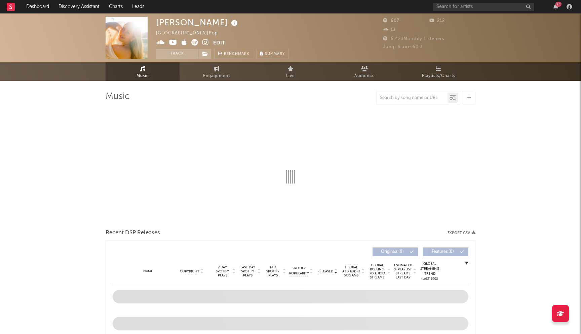
select select "6m"
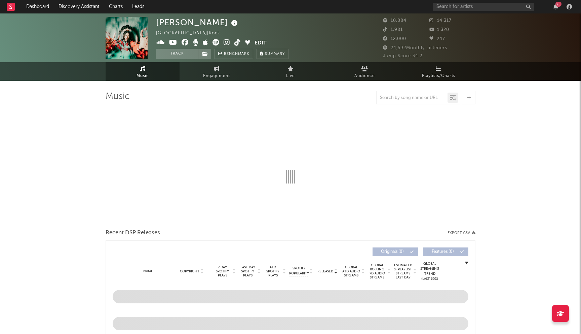
select select "6m"
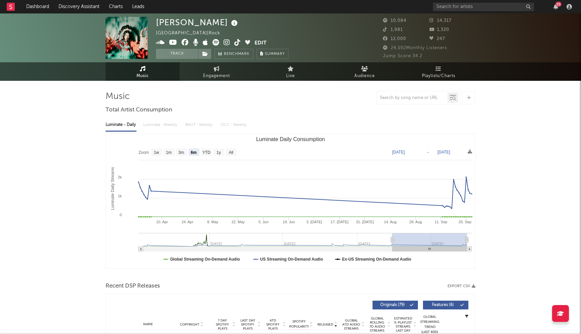
click at [181, 42] on span at bounding box center [205, 43] width 99 height 8
click at [184, 43] on icon at bounding box center [185, 42] width 7 height 7
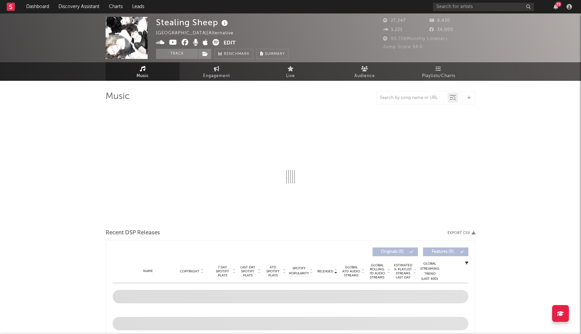
select select "6m"
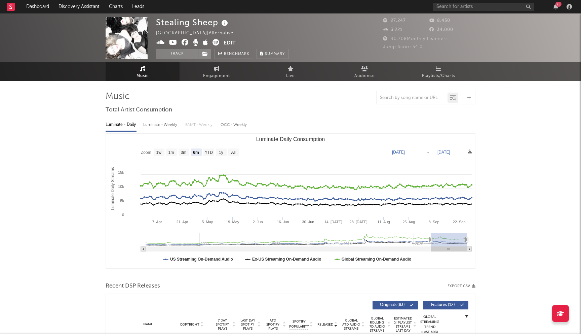
click at [184, 40] on icon at bounding box center [185, 42] width 7 height 7
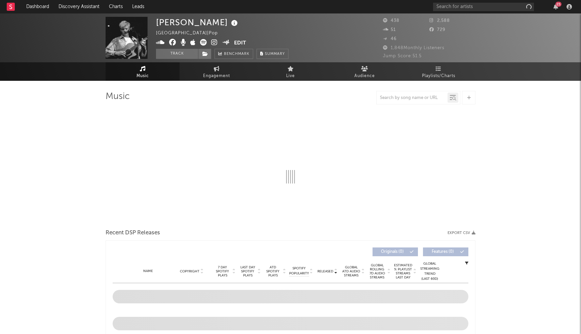
select select "6m"
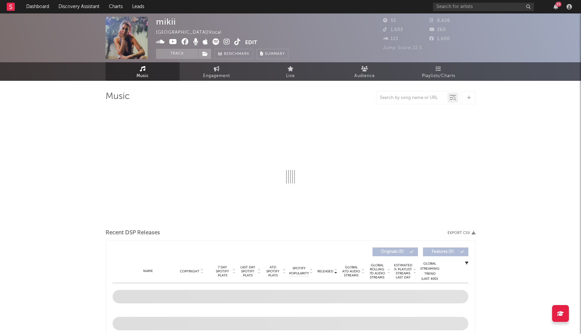
select select "1w"
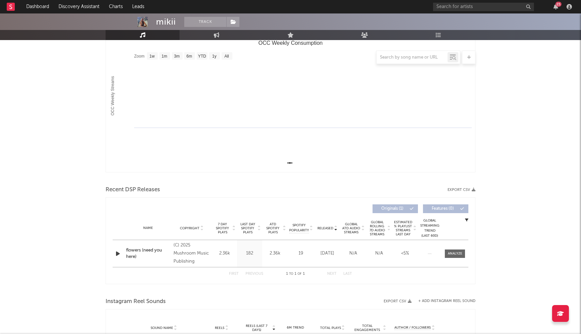
scroll to position [105, 0]
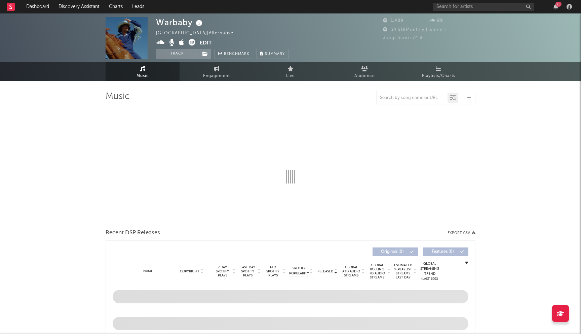
select select "1w"
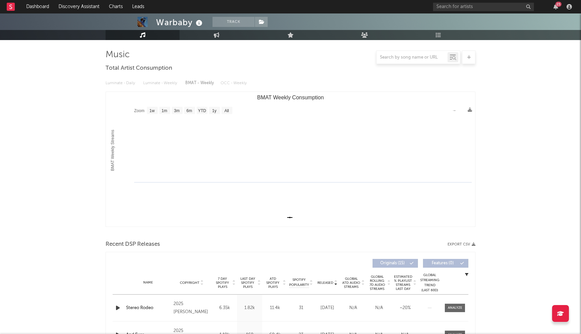
scroll to position [71, 0]
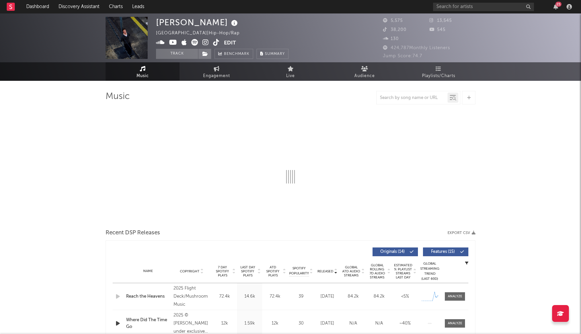
select select "1w"
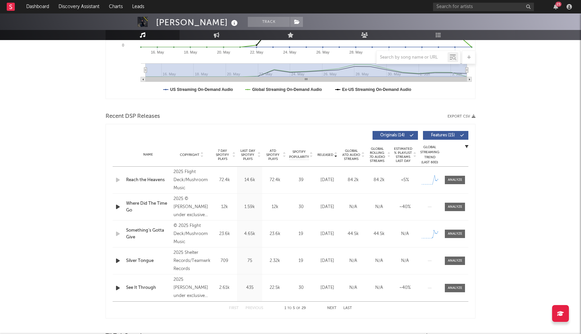
scroll to position [186, 0]
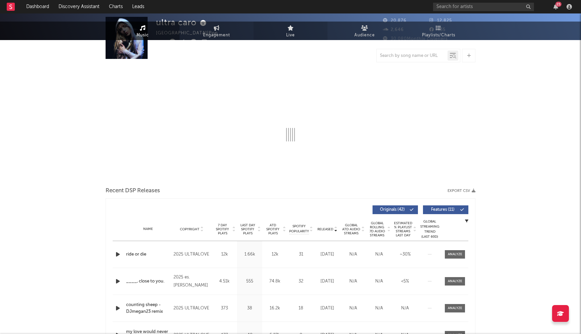
select select "6m"
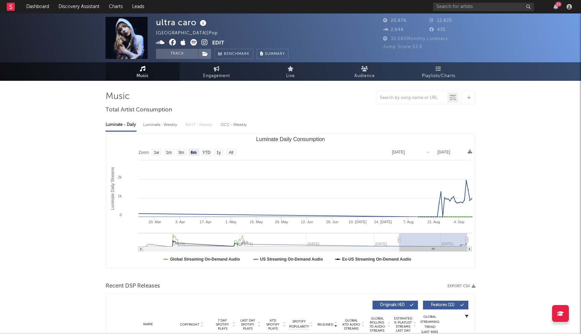
click at [172, 43] on icon at bounding box center [172, 42] width 7 height 7
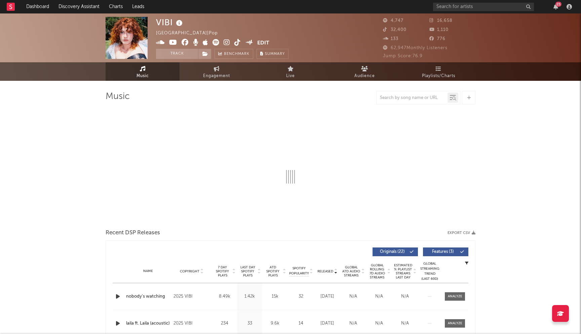
select select "6m"
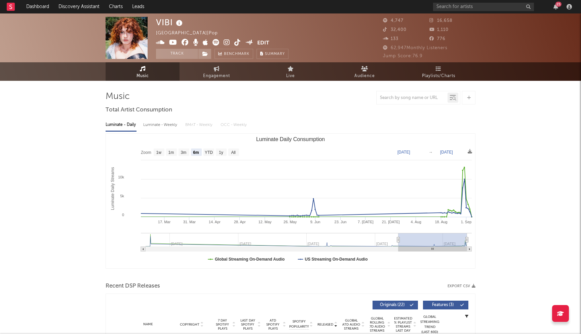
click at [185, 43] on icon at bounding box center [185, 42] width 7 height 7
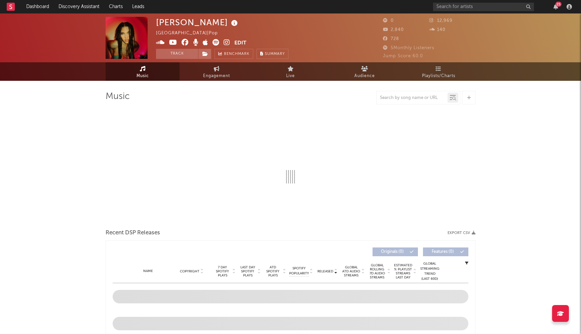
select select "1w"
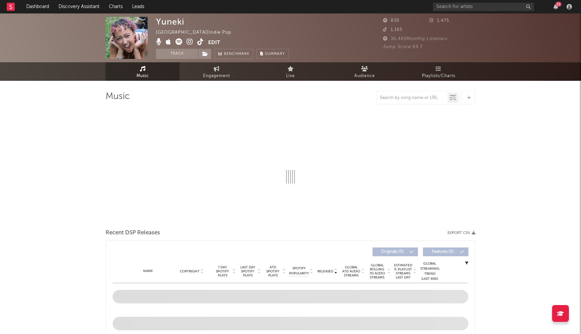
select select "6m"
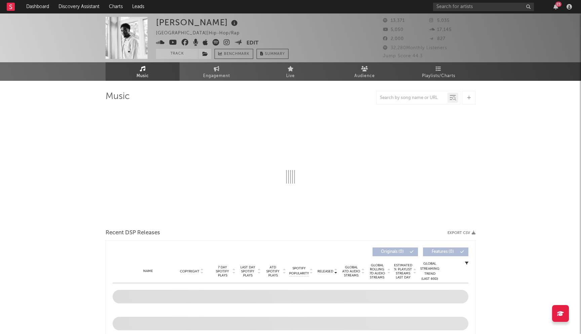
select select "6m"
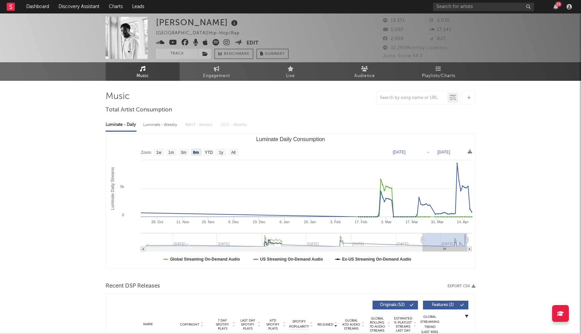
click at [187, 44] on icon at bounding box center [185, 42] width 7 height 7
